Goal: Task Accomplishment & Management: Complete application form

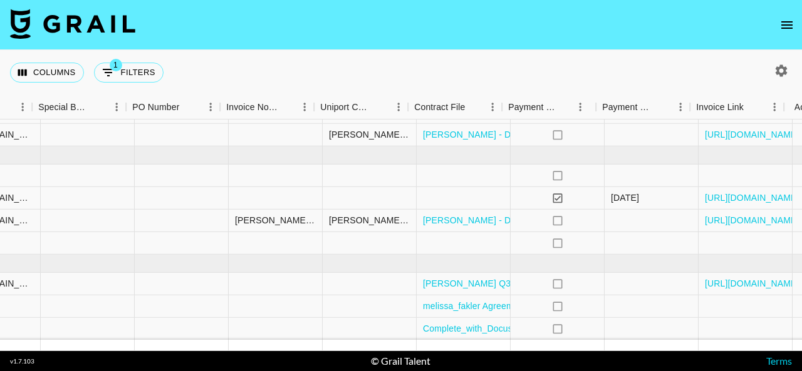
scroll to position [109, 1287]
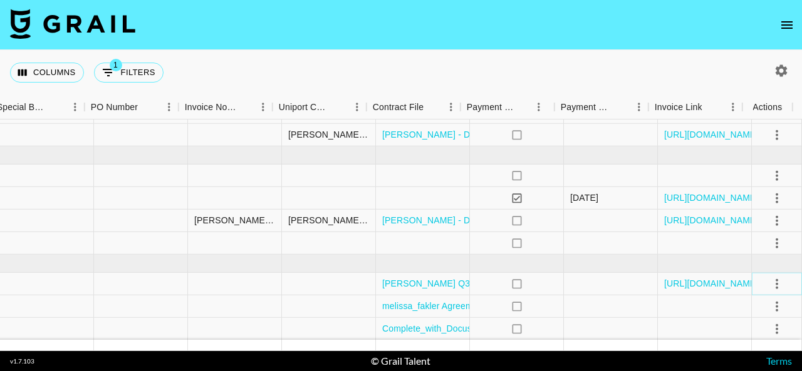
click at [769, 281] on icon "select merge strategy" at bounding box center [776, 283] width 15 height 15
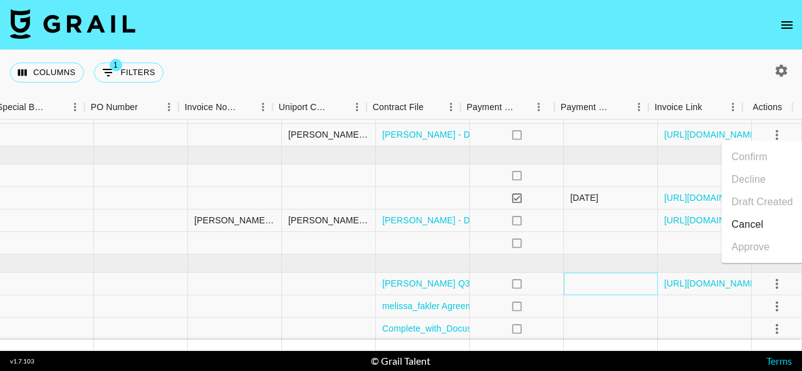
click at [608, 273] on div at bounding box center [611, 284] width 94 height 23
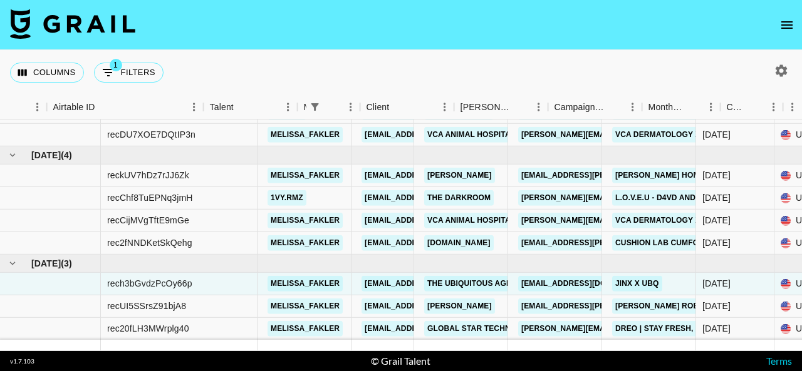
scroll to position [109, 0]
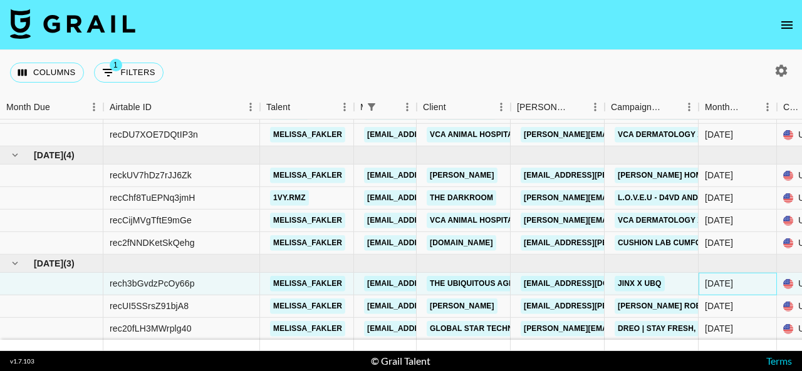
click at [732, 277] on div "[DATE]" at bounding box center [719, 283] width 28 height 13
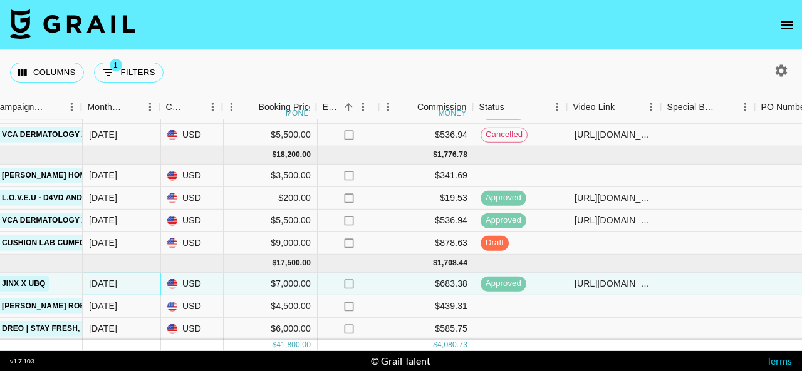
scroll to position [109, 617]
click at [649, 326] on div at bounding box center [614, 329] width 94 height 23
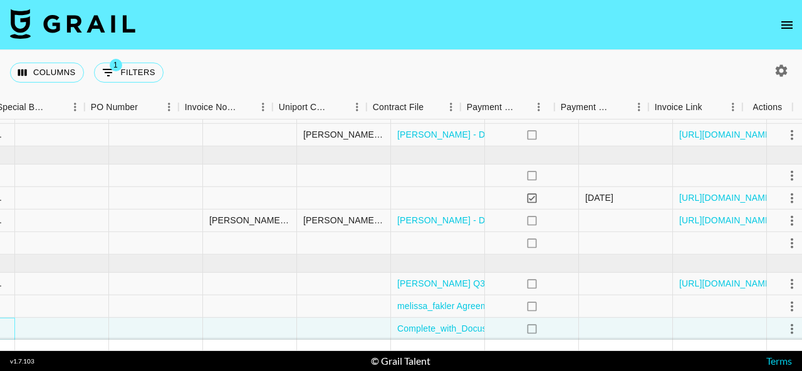
scroll to position [109, 1287]
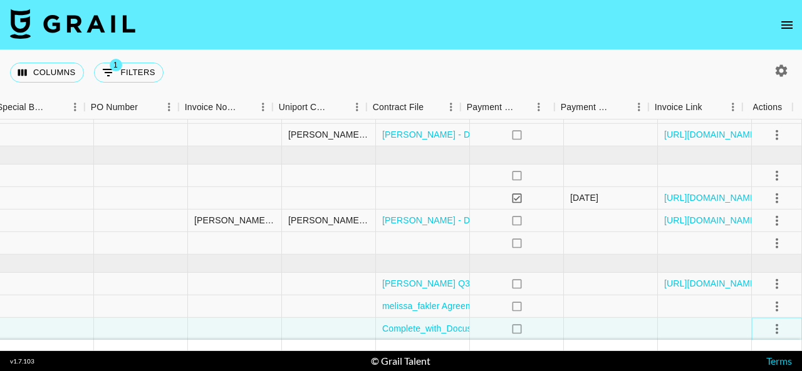
click at [771, 321] on icon "select merge strategy" at bounding box center [776, 328] width 15 height 15
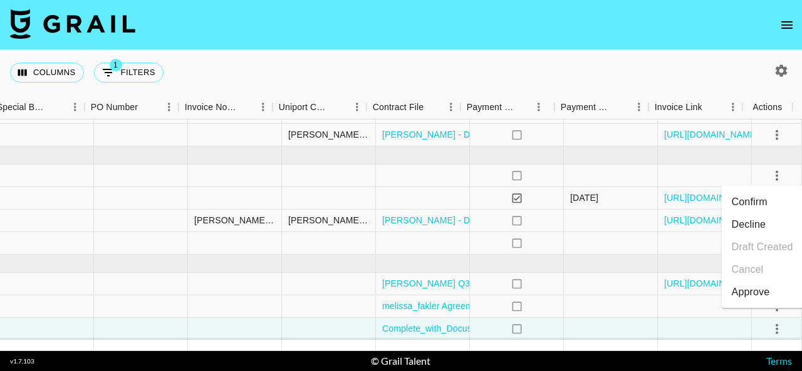
click at [775, 205] on li "Confirm" at bounding box center [762, 202] width 81 height 23
click at [785, 249] on li "Draft Created" at bounding box center [762, 247] width 81 height 23
click at [662, 299] on div at bounding box center [705, 307] width 94 height 23
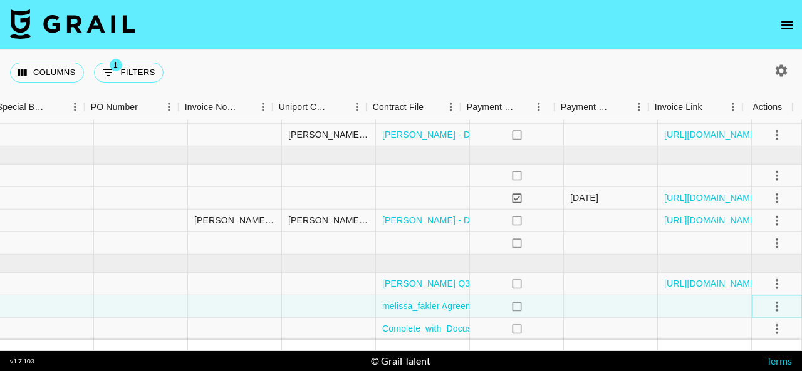
click at [775, 301] on icon "select merge strategy" at bounding box center [776, 306] width 3 height 10
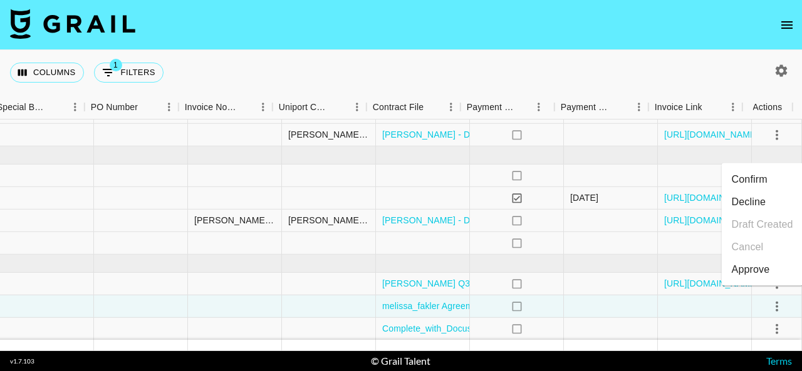
click at [780, 179] on li "Confirm" at bounding box center [762, 179] width 81 height 23
click at [786, 225] on li "Draft Created" at bounding box center [762, 225] width 81 height 23
click at [668, 304] on div at bounding box center [705, 307] width 94 height 23
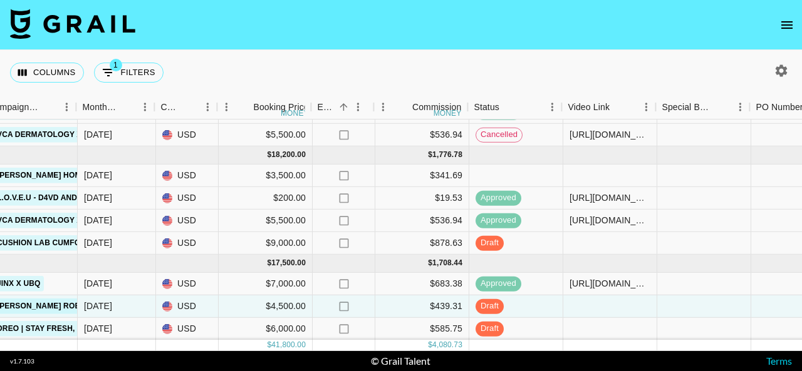
scroll to position [109, 622]
click at [615, 298] on div at bounding box center [609, 307] width 94 height 23
type input "[URL][DOMAIN_NAME]"
click at [701, 296] on div at bounding box center [703, 307] width 94 height 23
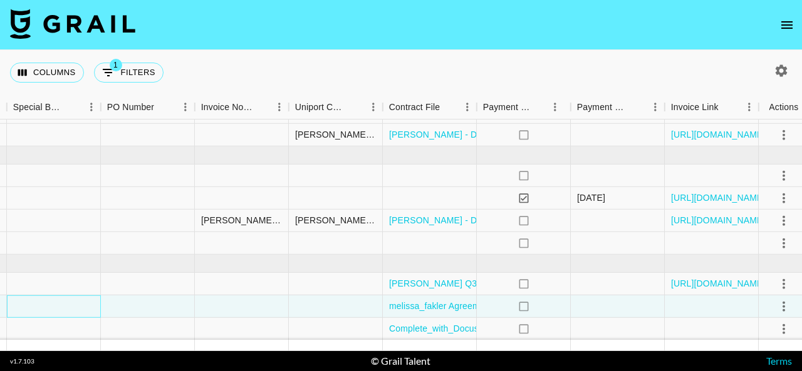
scroll to position [109, 1287]
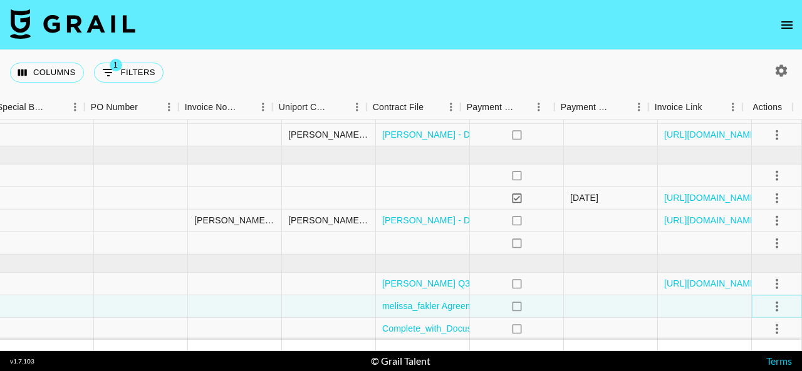
click at [769, 300] on icon "select merge strategy" at bounding box center [776, 306] width 15 height 15
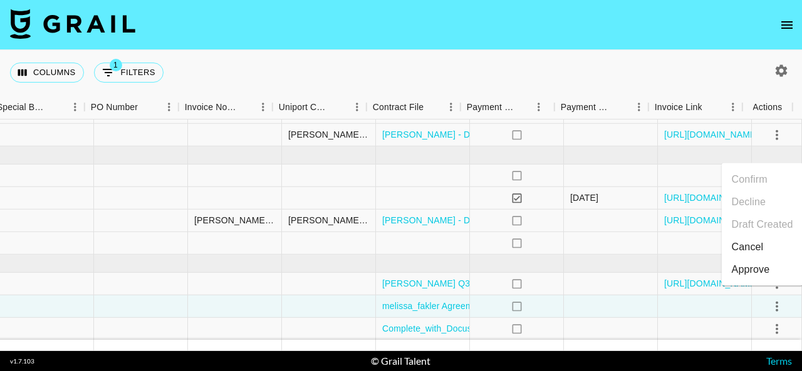
click at [765, 274] on div "Approve" at bounding box center [751, 269] width 38 height 15
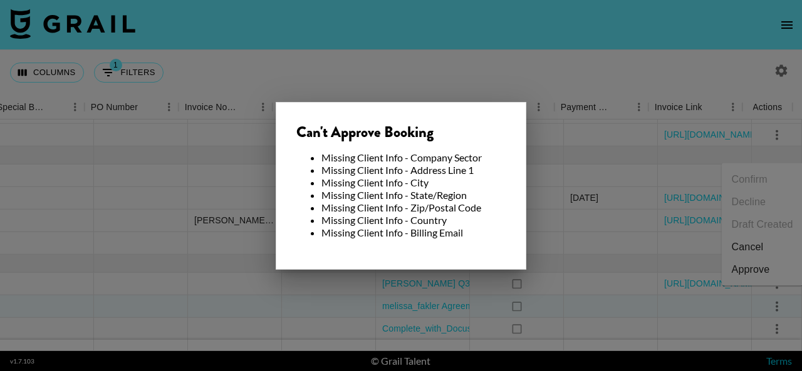
click at [686, 304] on div at bounding box center [401, 185] width 802 height 371
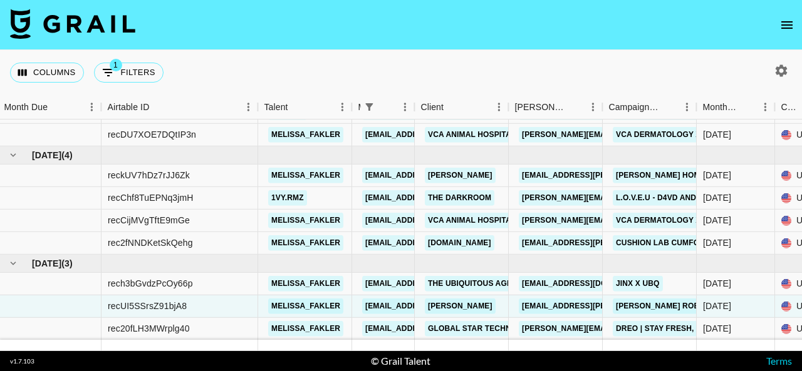
scroll to position [109, 0]
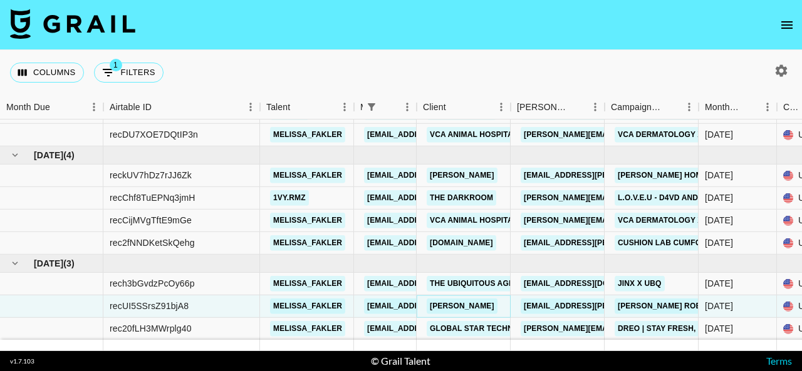
click at [454, 299] on link "[PERSON_NAME]" at bounding box center [462, 307] width 71 height 16
click at [463, 299] on link "[PERSON_NAME]" at bounding box center [462, 307] width 71 height 16
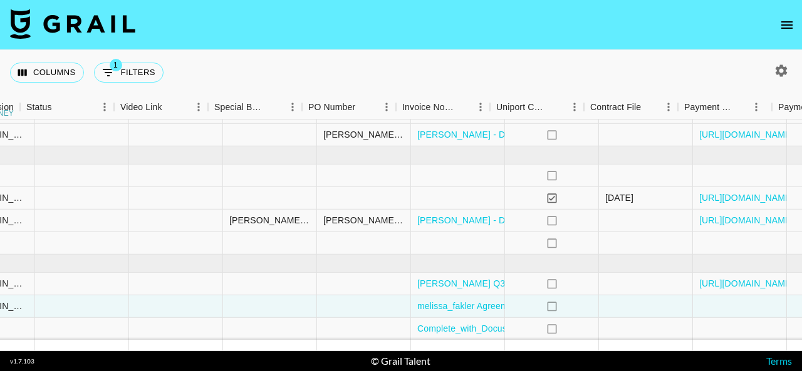
scroll to position [109, 1287]
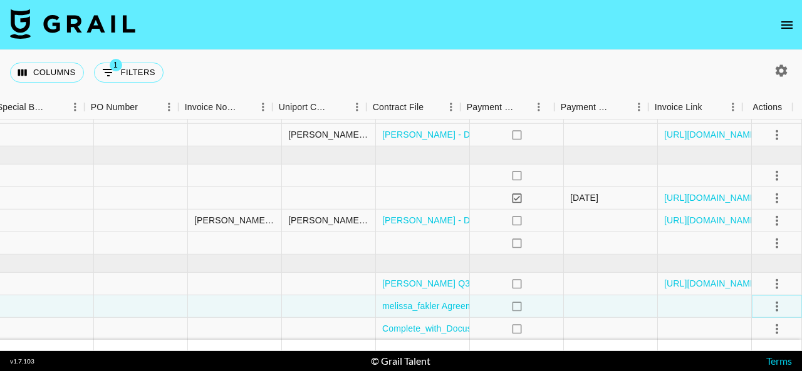
click at [770, 300] on icon "select merge strategy" at bounding box center [776, 306] width 15 height 15
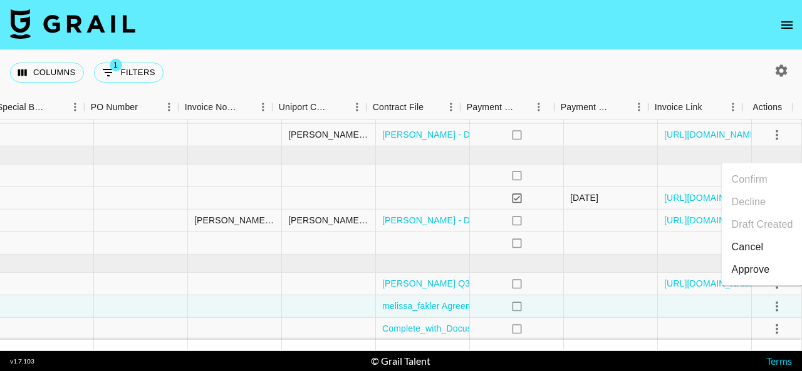
click at [761, 276] on div "Approve" at bounding box center [751, 269] width 38 height 15
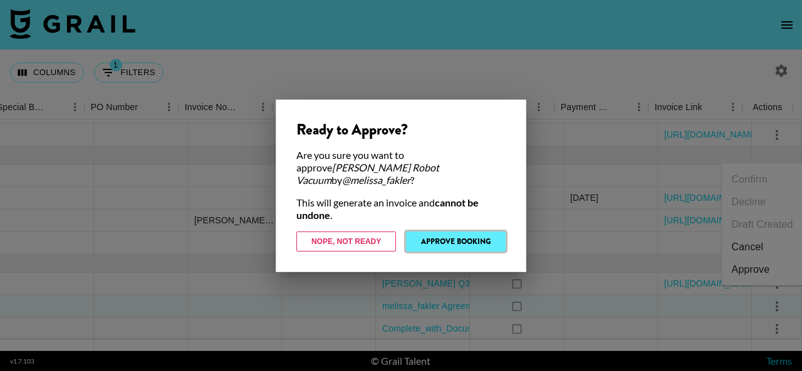
click at [475, 233] on button "Approve Booking" at bounding box center [456, 242] width 100 height 20
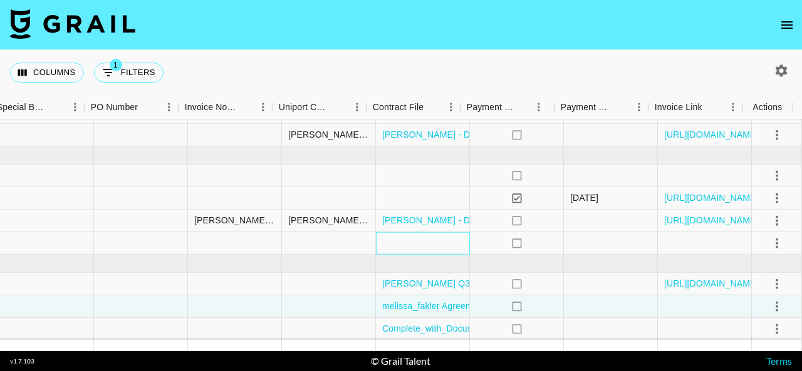
click at [440, 232] on div at bounding box center [423, 243] width 94 height 23
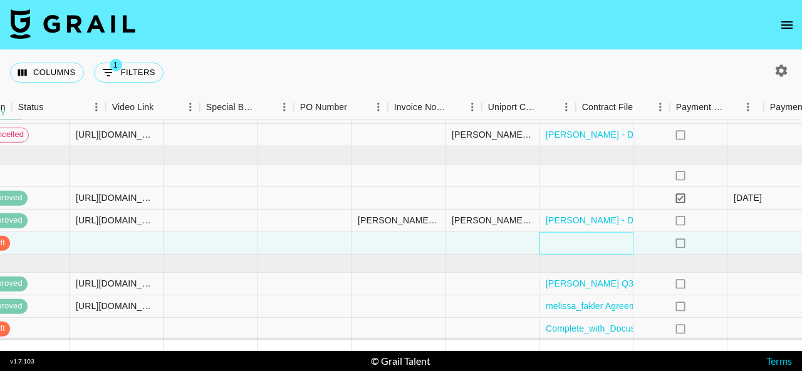
scroll to position [109, 1125]
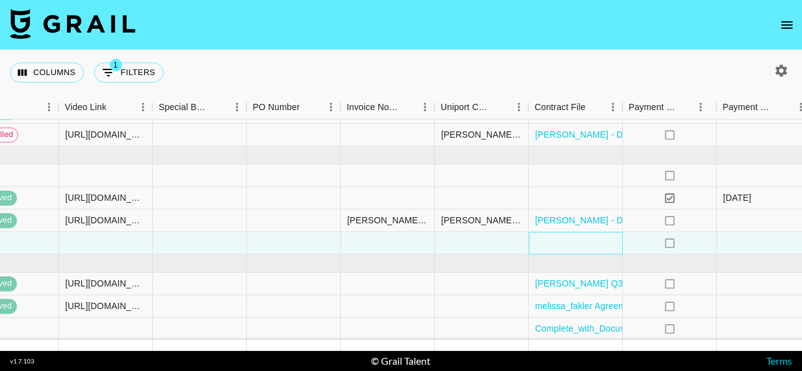
click at [573, 232] on div at bounding box center [576, 243] width 94 height 23
click at [587, 236] on div at bounding box center [576, 243] width 94 height 23
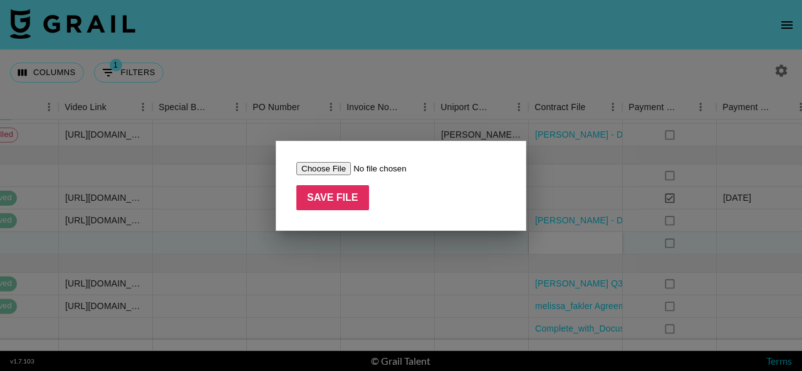
click at [324, 165] on input "file" at bounding box center [375, 168] width 158 height 13
type input "C:\fakepath\Creator_Contract.pdf"
click at [352, 196] on input "Save File" at bounding box center [332, 197] width 73 height 25
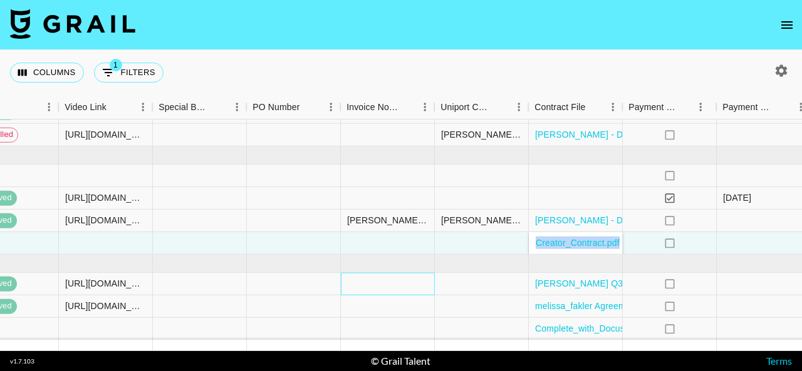
click at [374, 279] on div at bounding box center [388, 284] width 94 height 23
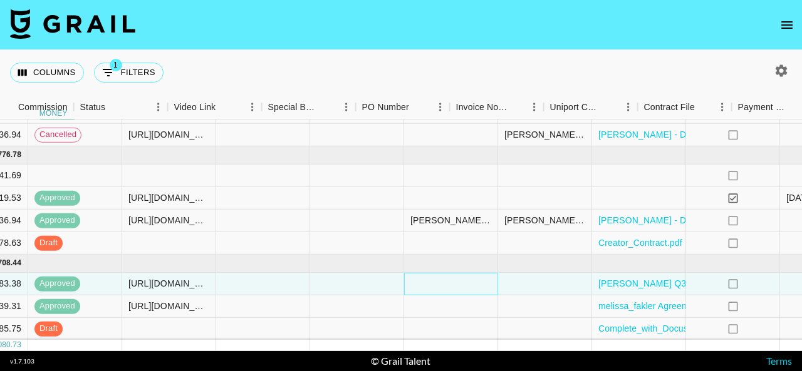
scroll to position [108, 1016]
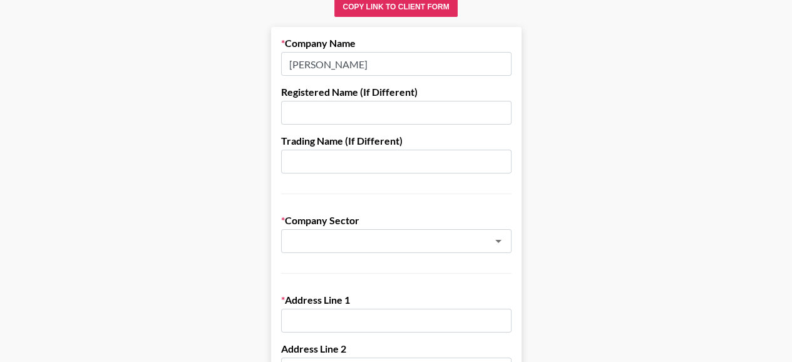
scroll to position [105, 0]
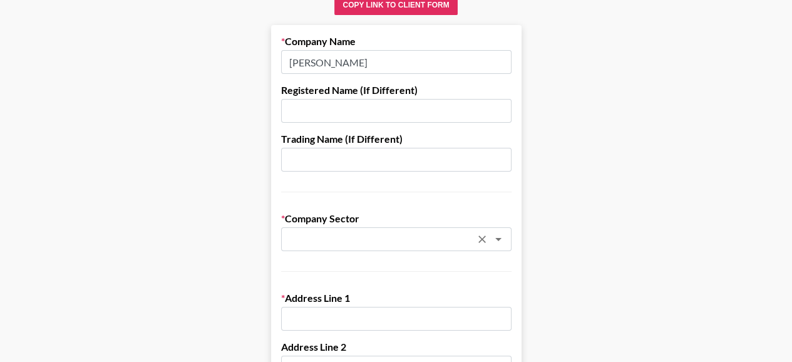
click at [468, 242] on input "text" at bounding box center [380, 239] width 182 height 14
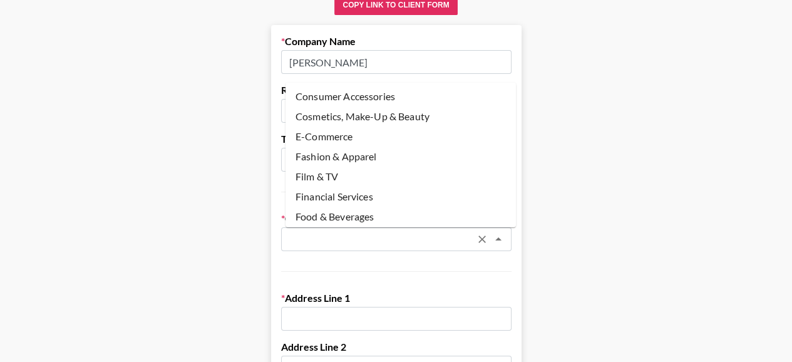
scroll to position [0, 0]
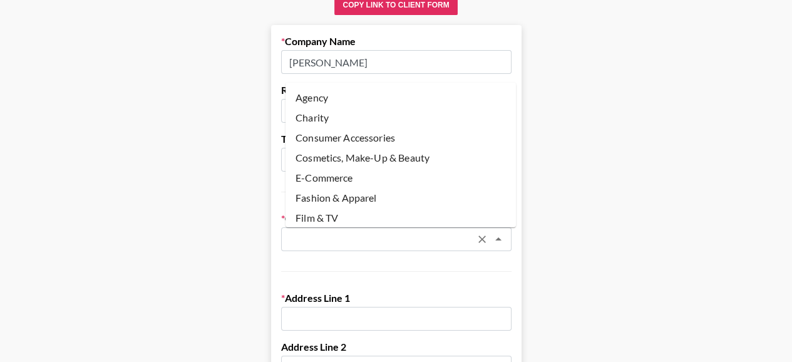
click at [396, 174] on li "E-Commerce" at bounding box center [401, 178] width 230 height 20
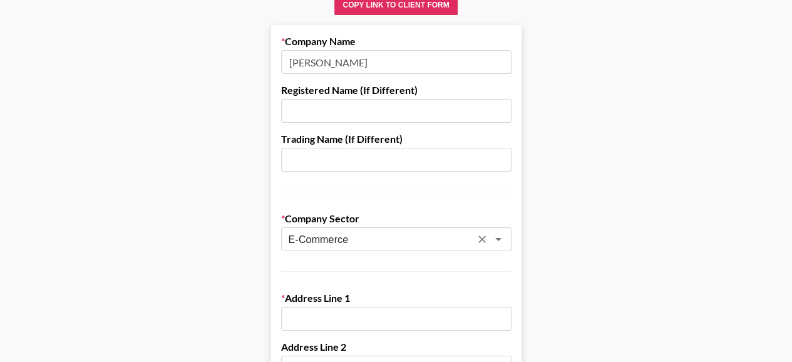
click at [506, 244] on icon "Open" at bounding box center [498, 239] width 15 height 15
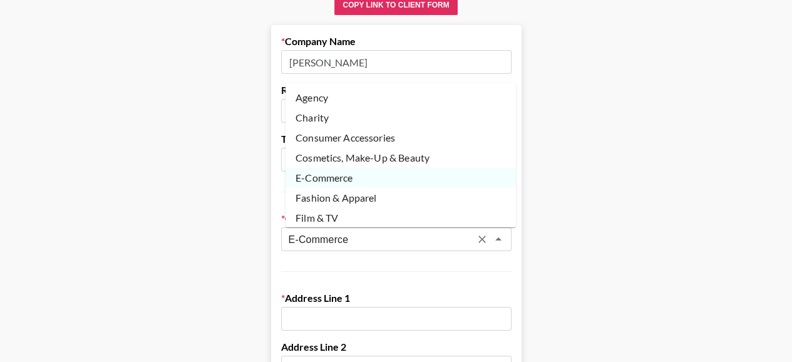
click at [438, 132] on li "Consumer Accessories" at bounding box center [401, 138] width 230 height 20
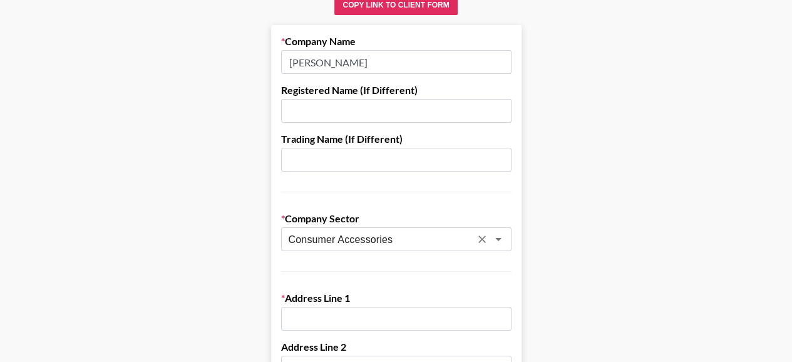
click at [502, 239] on icon "Open" at bounding box center [498, 239] width 6 height 3
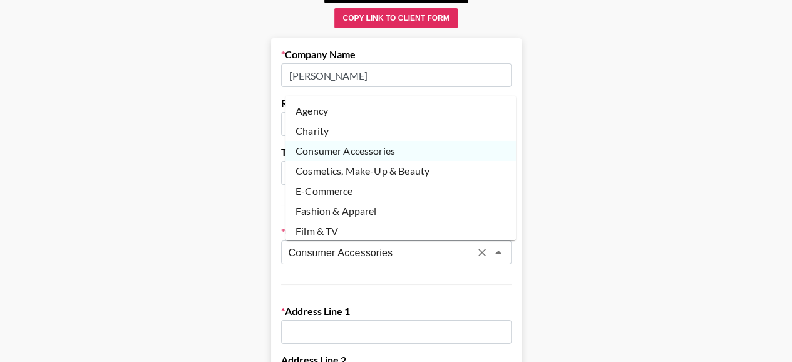
scroll to position [93, 0]
click at [395, 188] on li "E-Commerce" at bounding box center [401, 190] width 230 height 20
type input "E-Commerce"
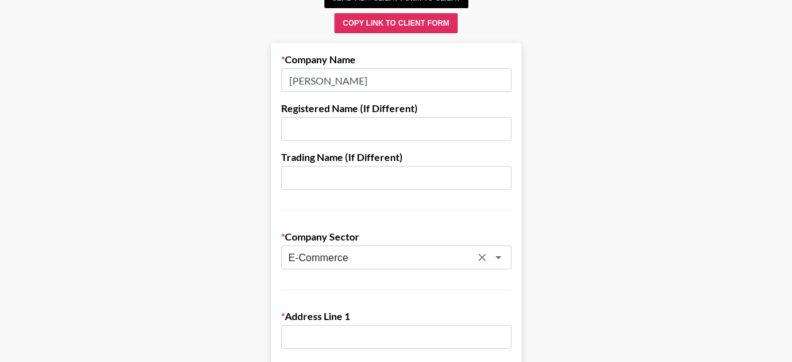
scroll to position [70, 0]
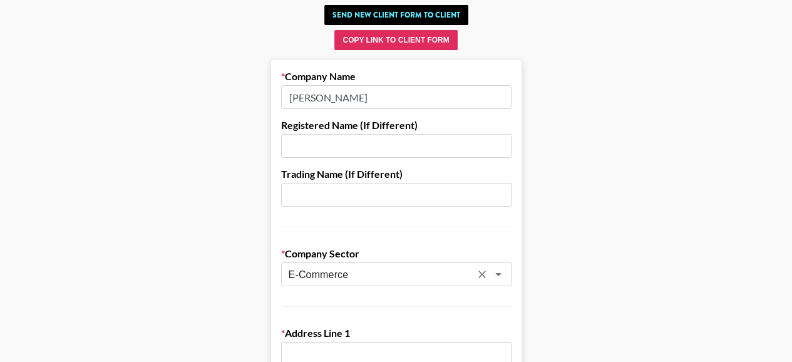
click at [403, 92] on input "[PERSON_NAME]" at bounding box center [396, 97] width 230 height 24
click at [306, 100] on input "[PERSON_NAME]" at bounding box center [396, 97] width 230 height 24
click at [308, 93] on input "[PERSON_NAME]" at bounding box center [396, 97] width 230 height 24
paste input "Trading (Hong Kong) Co., Limited"
type input "[PERSON_NAME] Trading ([GEOGRAPHIC_DATA]) Co., Limited"
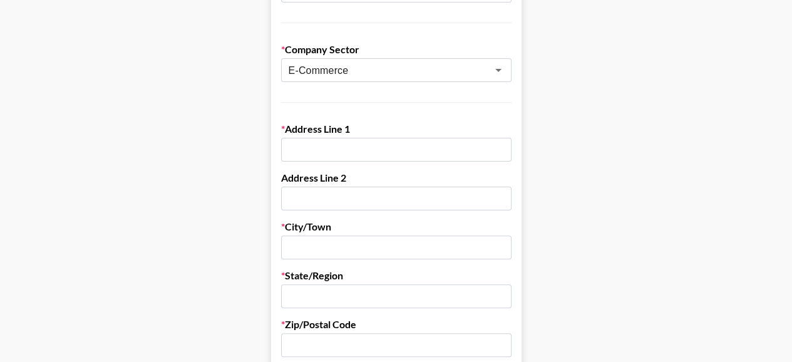
scroll to position [295, 0]
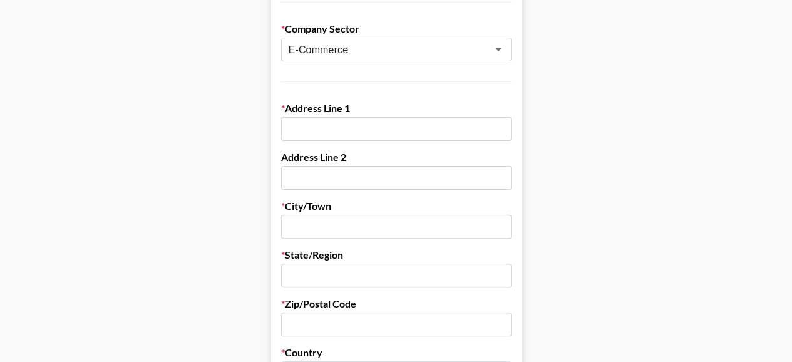
click at [463, 128] on input "text" at bounding box center [396, 129] width 230 height 24
click at [396, 172] on input "text" at bounding box center [396, 178] width 230 height 24
click at [401, 126] on input "text" at bounding box center [396, 129] width 230 height 24
paste input "94 Granville Rd,"
type input "94 Granville Rd"
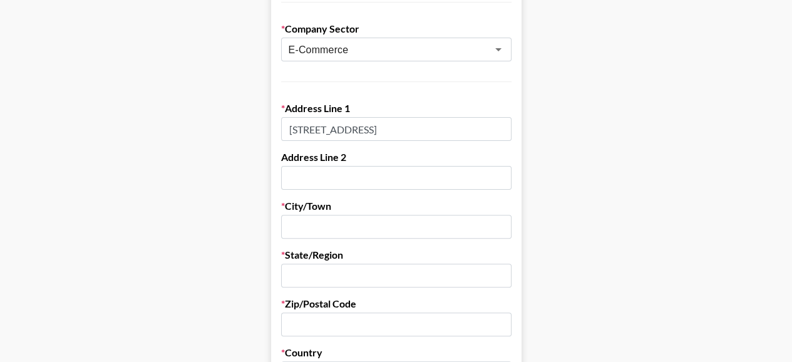
click at [372, 179] on input "text" at bounding box center [396, 178] width 230 height 24
paste input "Room 1209, Inter-continental Plaza,"
type input "Room 1209, Inter-continental Plaza"
click at [401, 224] on input "text" at bounding box center [396, 227] width 230 height 24
paste input "Tsim Sha Tsui East,"
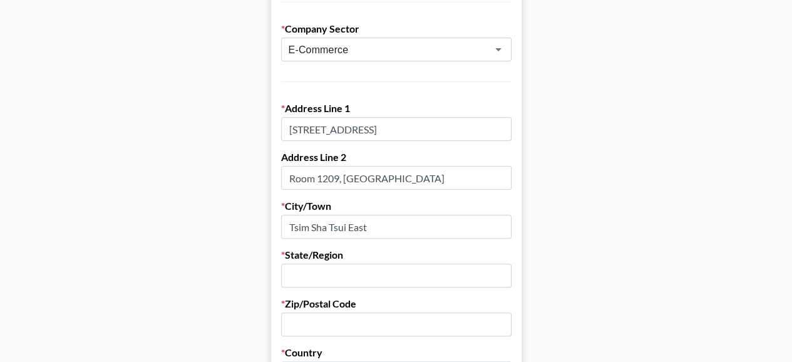
type input "Tsim Sha Tsui East"
click at [383, 269] on input "text" at bounding box center [396, 276] width 230 height 24
paste input "Kowloon Hong Kong"
type input "Kowloon Hong Kong"
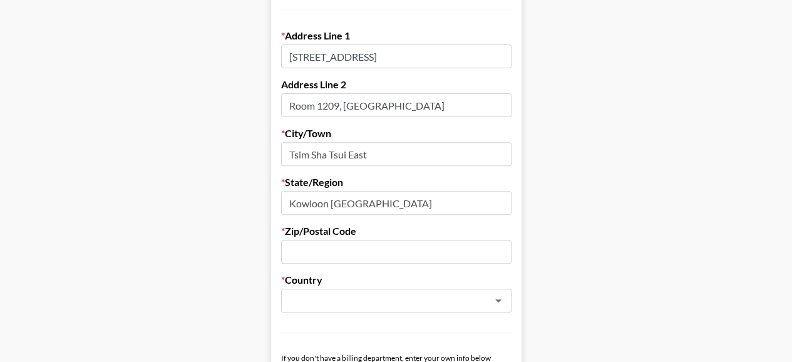
scroll to position [368, 0]
click at [367, 253] on input "text" at bounding box center [396, 251] width 230 height 24
paste input "999077"
type input "999077"
click at [398, 303] on input "text" at bounding box center [380, 300] width 182 height 14
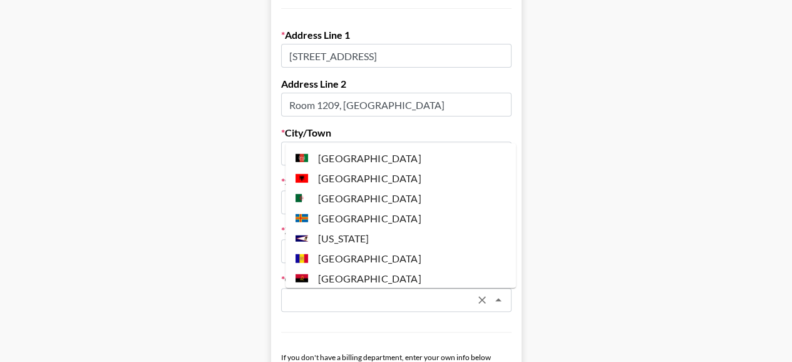
click at [430, 304] on input "text" at bounding box center [380, 300] width 182 height 14
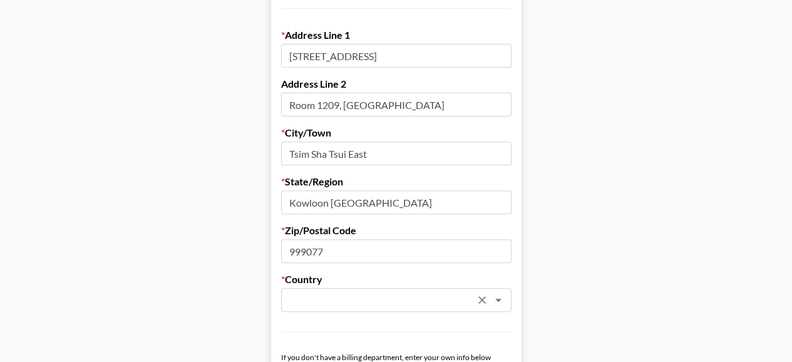
click at [423, 303] on input "text" at bounding box center [380, 300] width 182 height 14
click at [383, 323] on li "Hong Kong" at bounding box center [401, 327] width 230 height 20
type input "Hong Kong"
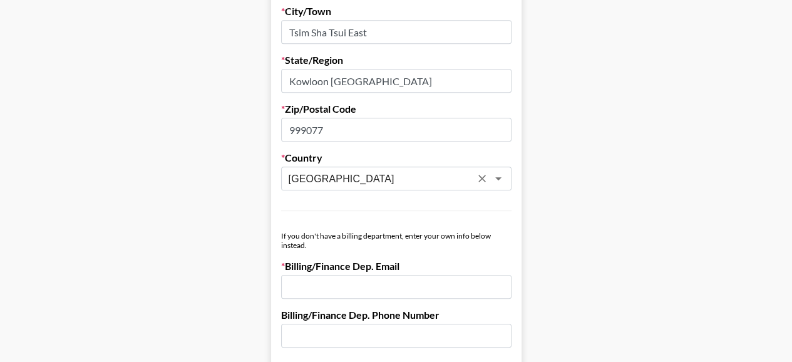
scroll to position [513, 0]
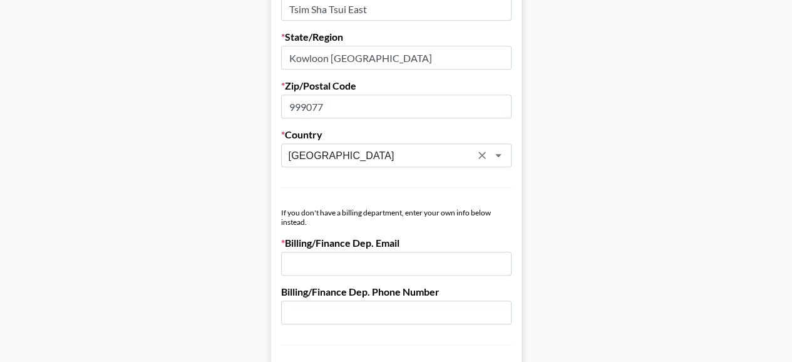
click at [599, 177] on main "Send New Client Form to Client Copy Link to Client Form Company Name Narwal Tra…" at bounding box center [396, 202] width 772 height 1290
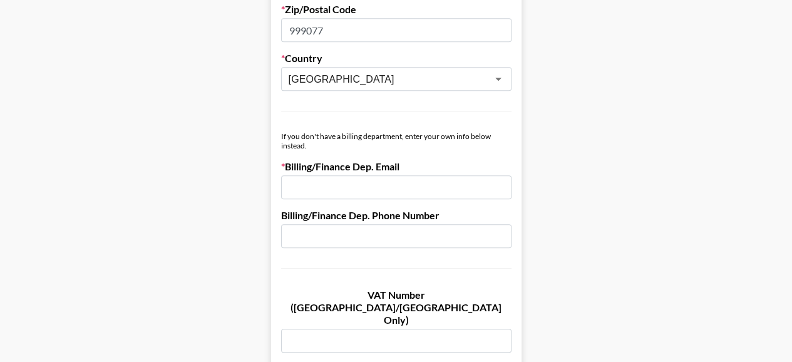
scroll to position [603, 0]
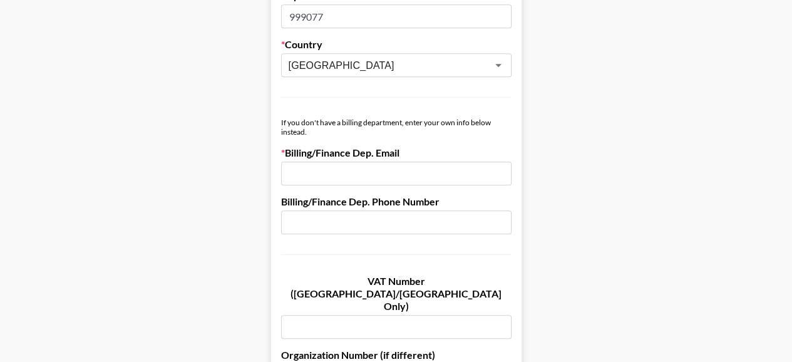
click at [423, 172] on input "email" at bounding box center [396, 174] width 230 height 24
paste input "ming.jin02@narwal.com"
type input "ming.jin02@narwal.com"
click at [605, 256] on main "Send New Client Form to Client Copy Link to Client Form Company Name Narwal Tra…" at bounding box center [396, 112] width 772 height 1290
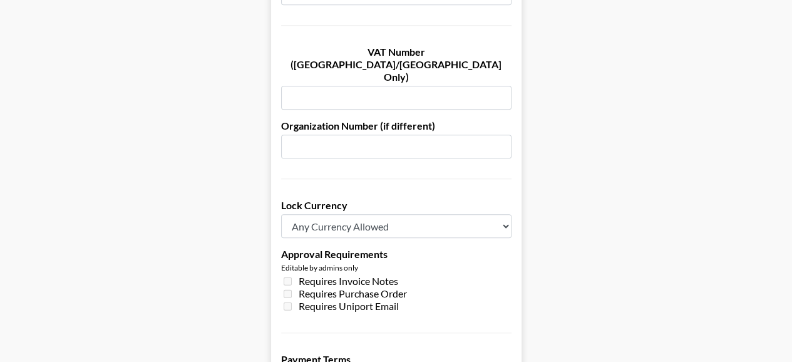
scroll to position [846, 0]
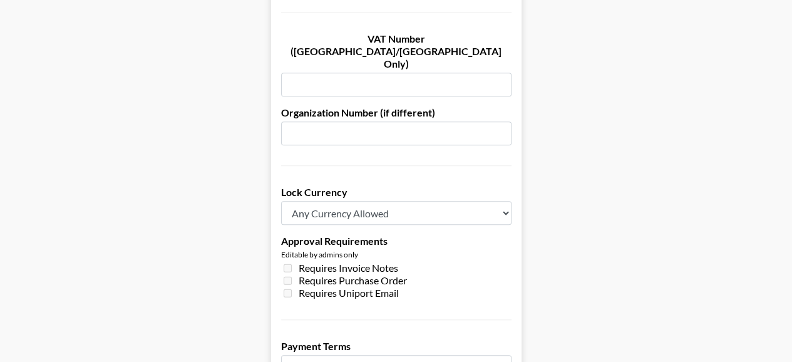
click at [478, 201] on select "Any Currency Allowed USD GBP EUR CAD AUD" at bounding box center [396, 213] width 230 height 24
select select "USD"
click at [286, 201] on select "Any Currency Allowed USD GBP EUR CAD AUD" at bounding box center [396, 213] width 230 height 24
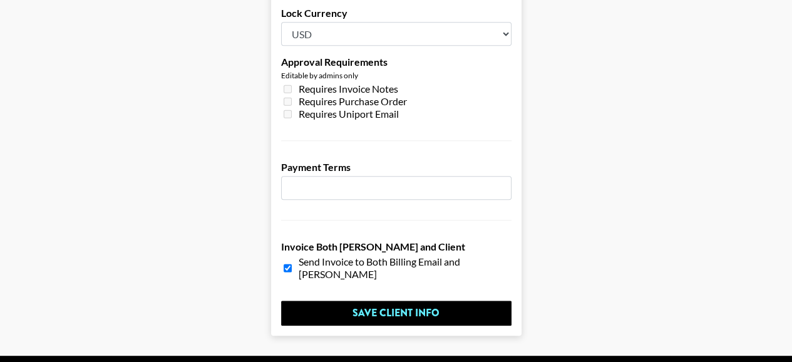
scroll to position [1026, 0]
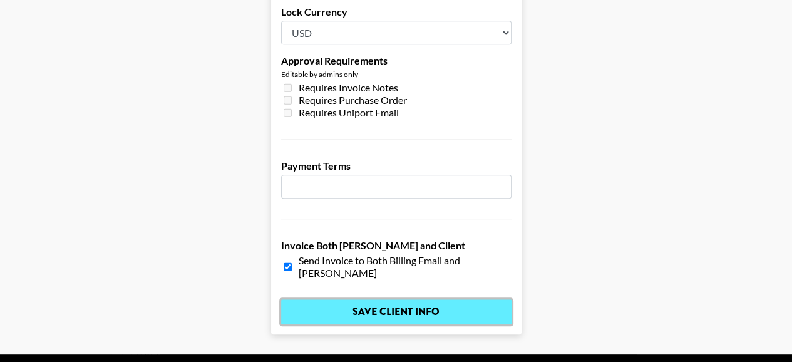
click at [418, 299] on input "Save Client Info" at bounding box center [396, 311] width 230 height 25
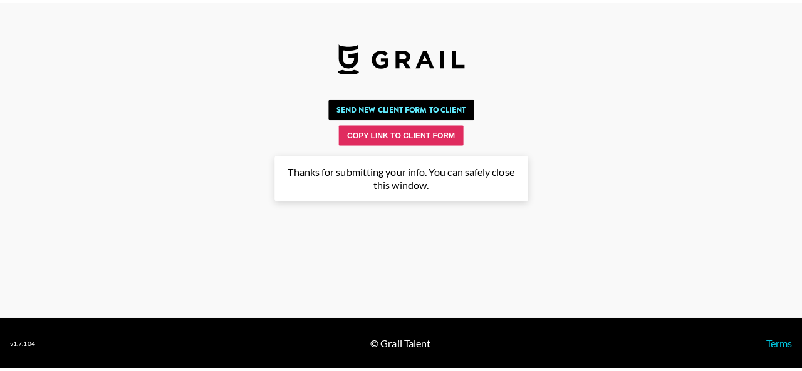
scroll to position [0, 0]
